Goal: Check status: Check status

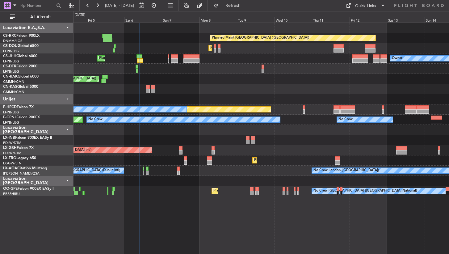
click at [201, 230] on div "Planned Maint [GEOGRAPHIC_DATA] ([GEOGRAPHIC_DATA]) Planned Maint [GEOGRAPHIC_D…" at bounding box center [262, 138] width 376 height 231
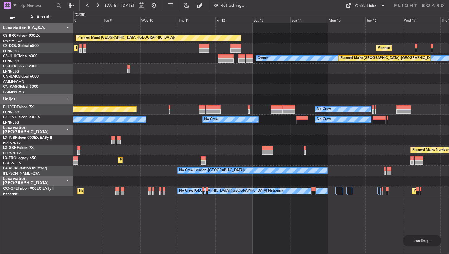
click at [142, 240] on div "Planned Maint [GEOGRAPHIC_DATA] ([GEOGRAPHIC_DATA]) Planned Maint [GEOGRAPHIC_D…" at bounding box center [262, 138] width 376 height 231
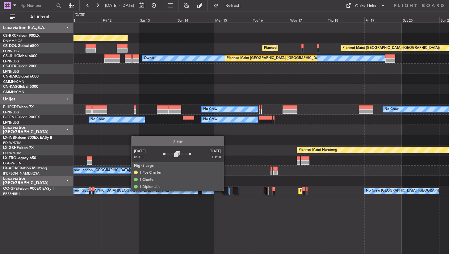
click at [226, 191] on div at bounding box center [225, 190] width 7 height 7
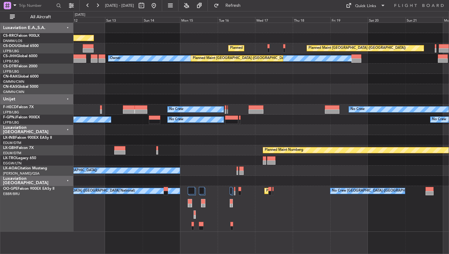
click at [283, 217] on div "No Crew [GEOGRAPHIC_DATA] ([GEOGRAPHIC_DATA] National) Planned Maint [GEOGRAPHI…" at bounding box center [261, 209] width 375 height 46
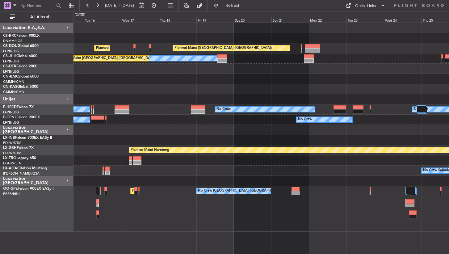
click at [143, 229] on div "Planned Maint [GEOGRAPHIC_DATA] ([GEOGRAPHIC_DATA] National) No Crew [GEOGRAPHI…" at bounding box center [261, 209] width 375 height 46
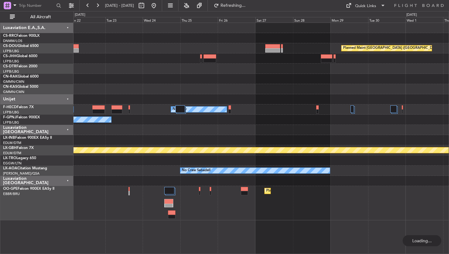
click at [326, 205] on div "Planned Maint [GEOGRAPHIC_DATA] ([GEOGRAPHIC_DATA] National) No Crew [GEOGRAPHI…" at bounding box center [261, 203] width 375 height 34
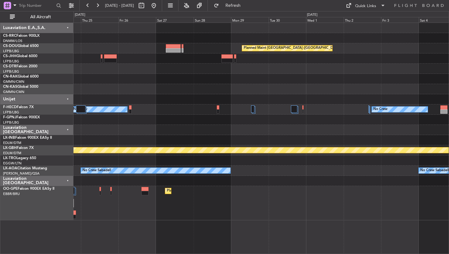
click at [167, 196] on div "Planned Maint [GEOGRAPHIC_DATA] ([GEOGRAPHIC_DATA] National)" at bounding box center [261, 203] width 375 height 34
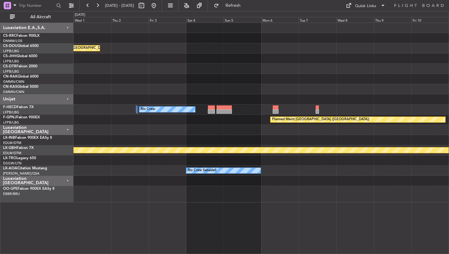
click at [101, 171] on div "No Crew Sabadell No Crew Sabadell" at bounding box center [261, 171] width 375 height 10
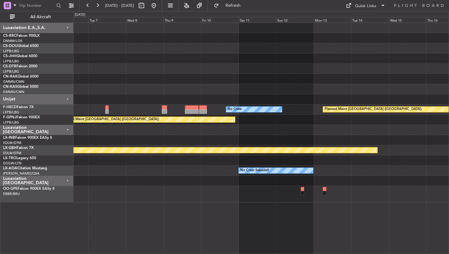
click at [114, 179] on div at bounding box center [261, 181] width 375 height 10
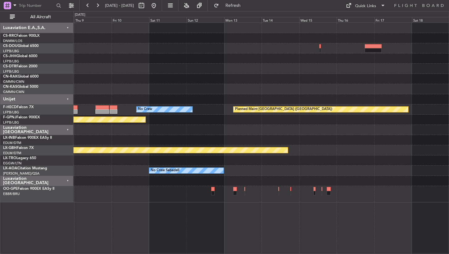
click at [219, 218] on div "Planned Maint [GEOGRAPHIC_DATA] ([GEOGRAPHIC_DATA]) No Crew Planned Maint [GEOG…" at bounding box center [262, 138] width 376 height 231
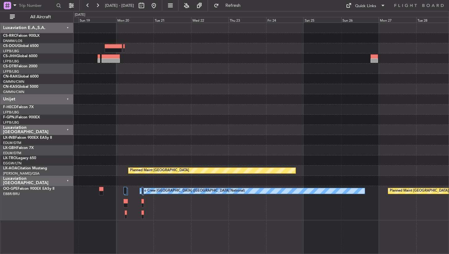
click at [115, 210] on div "No Crew [GEOGRAPHIC_DATA] ([GEOGRAPHIC_DATA] National) Planned Maint [GEOGRAPHI…" at bounding box center [261, 203] width 375 height 34
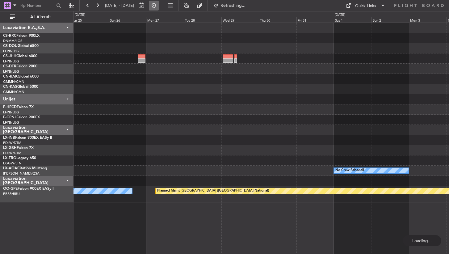
click at [159, 3] on button at bounding box center [154, 6] width 10 height 10
